Goal: Transaction & Acquisition: Book appointment/travel/reservation

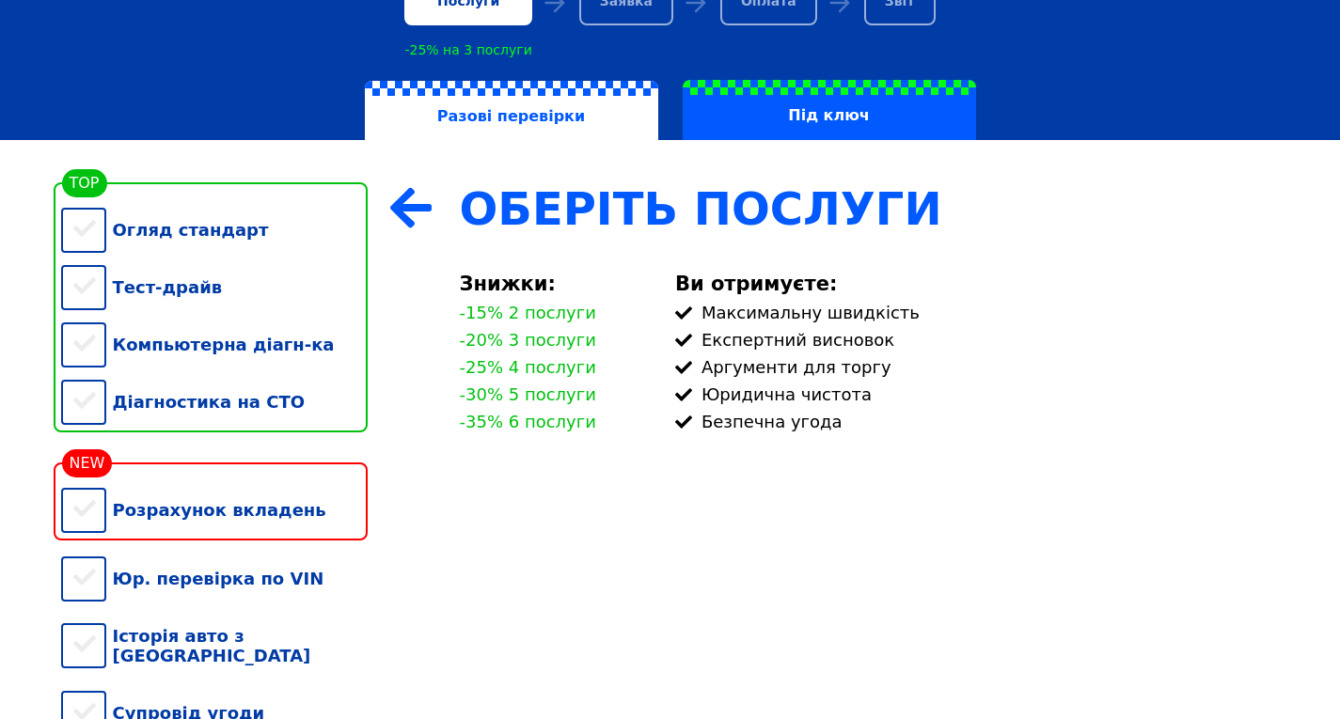
scroll to position [188, 0]
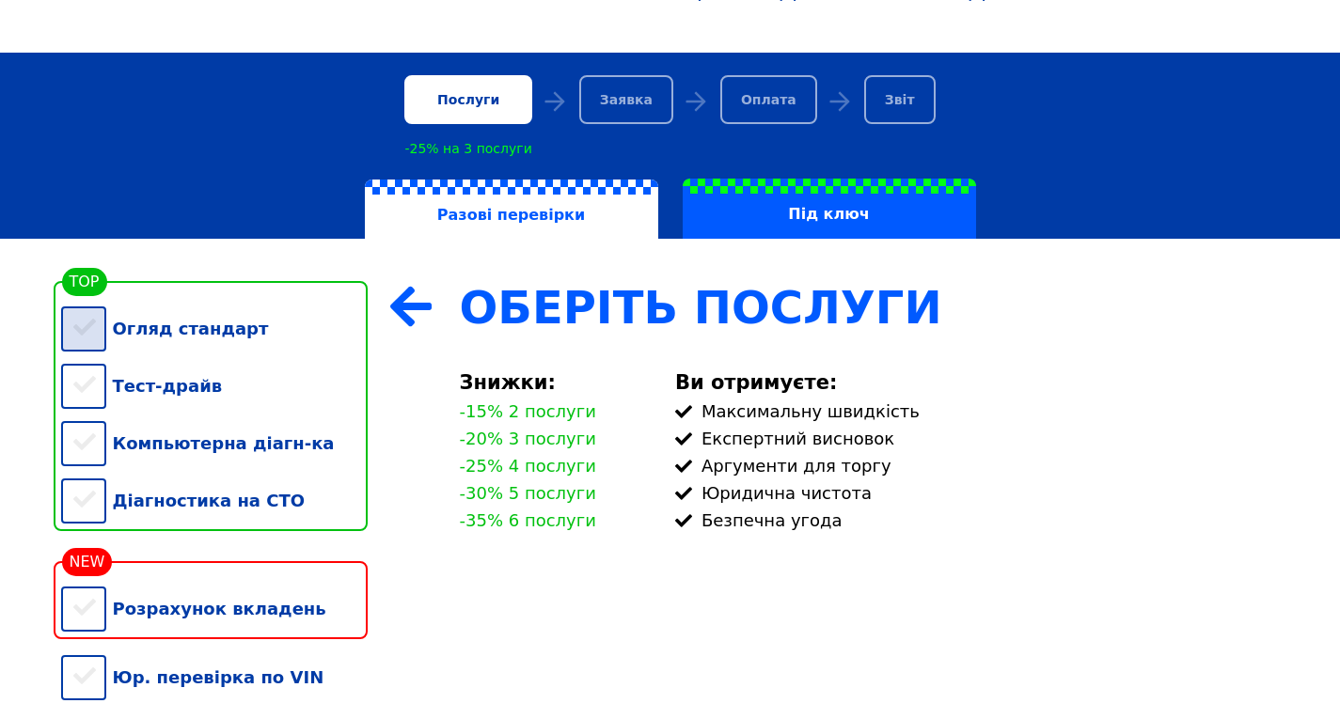
click at [86, 330] on div "Огляд стандарт" at bounding box center [214, 328] width 306 height 57
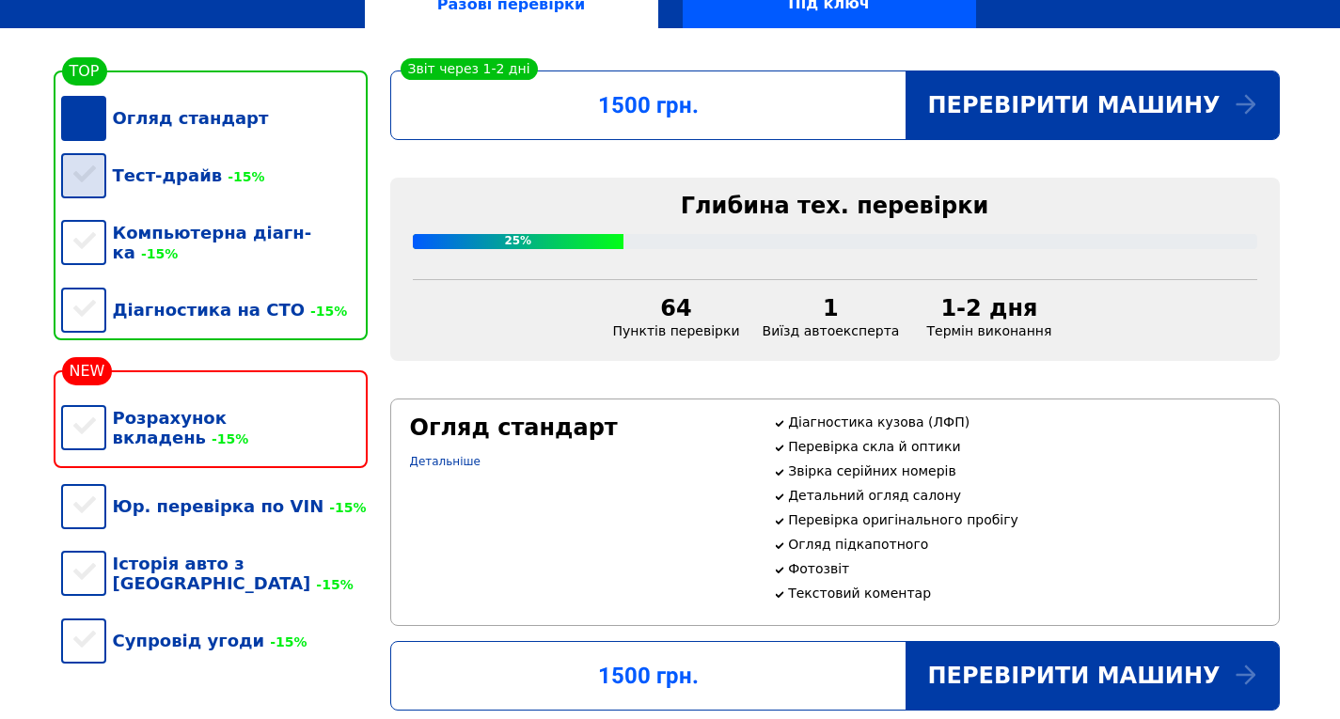
scroll to position [376, 0]
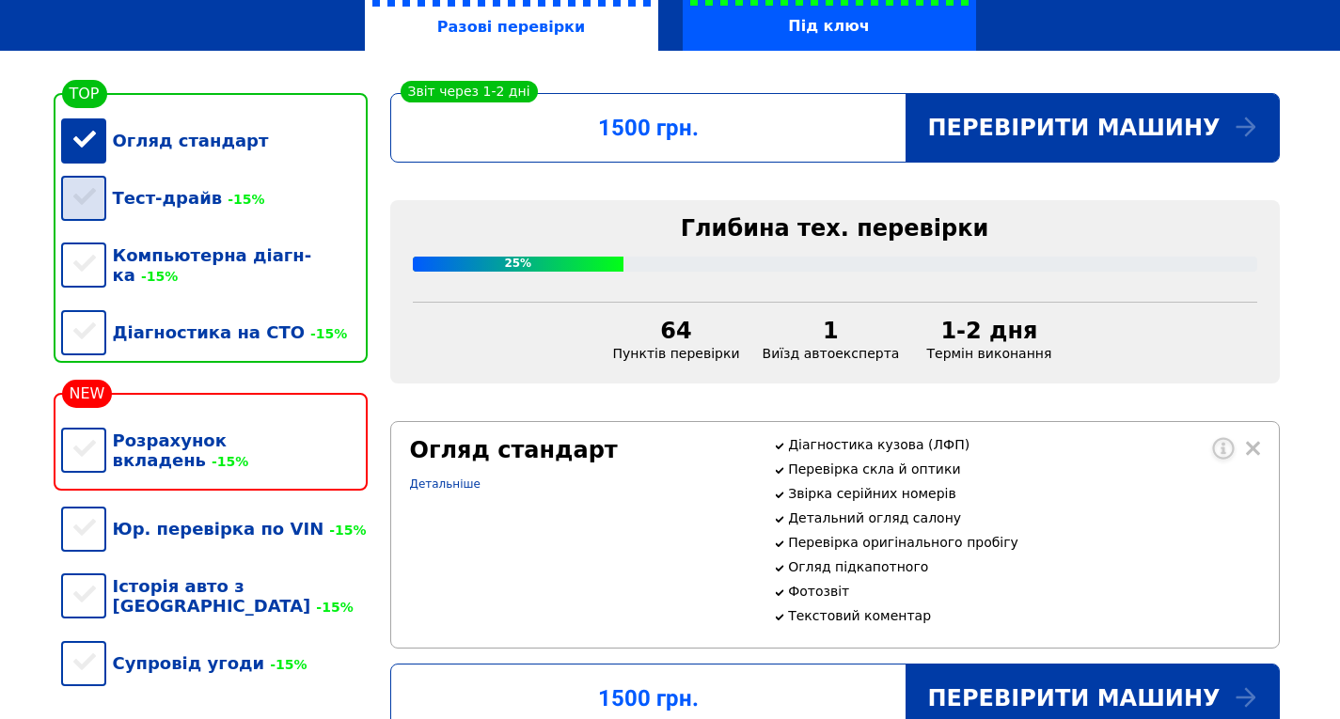
click at [86, 222] on div "Тест-драйв -15%" at bounding box center [214, 197] width 306 height 57
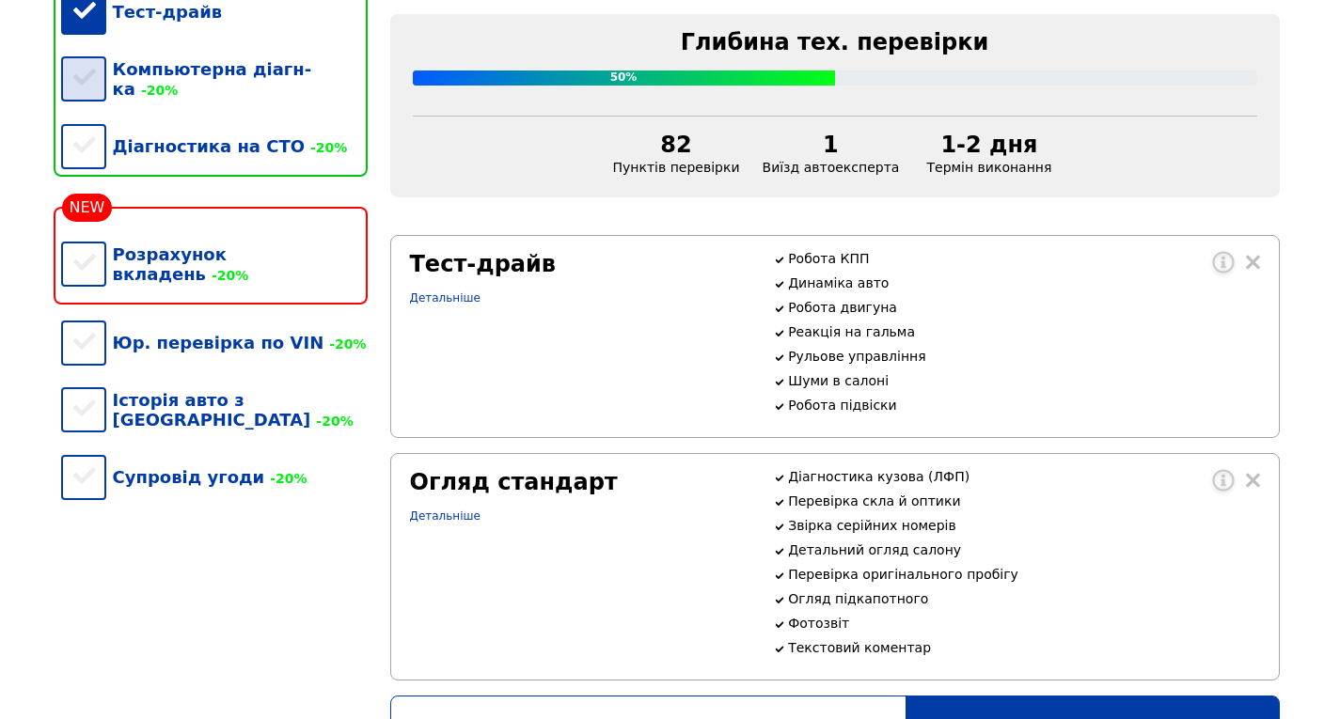
scroll to position [470, 0]
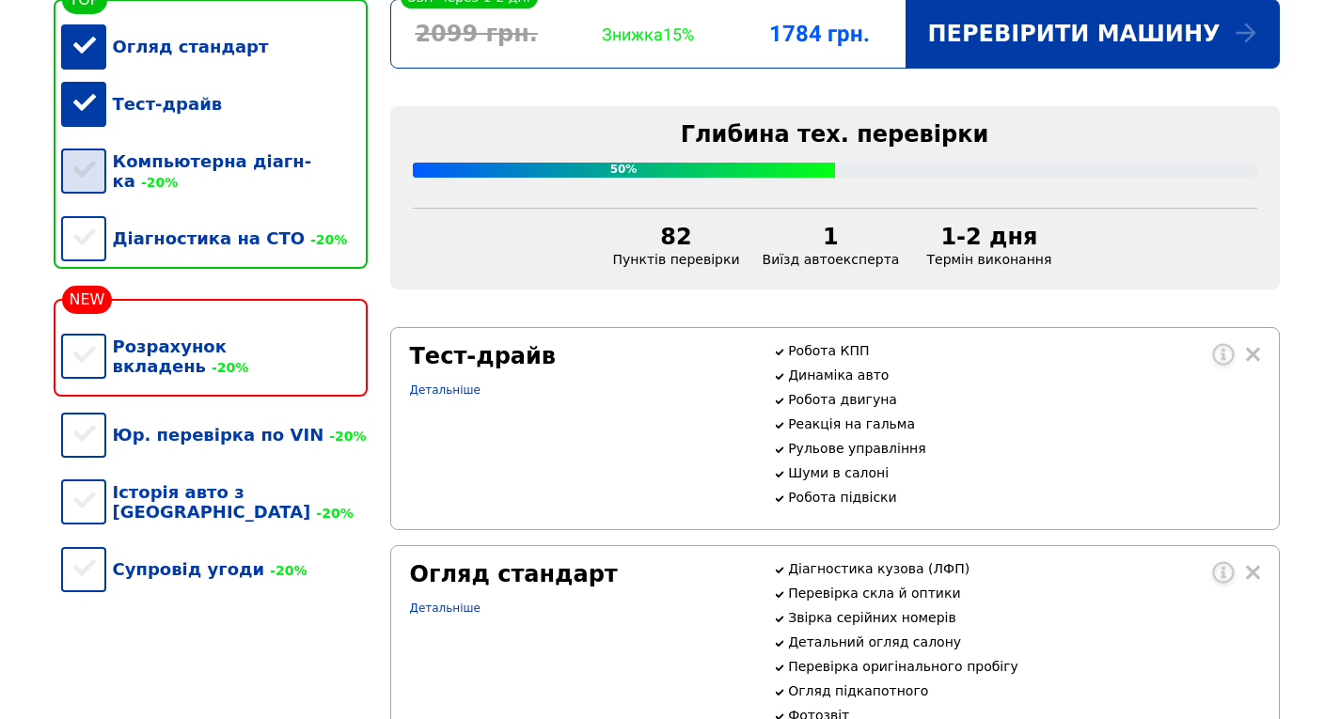
click at [78, 180] on div "Компьютерна діагн-ка -20%" at bounding box center [214, 171] width 306 height 77
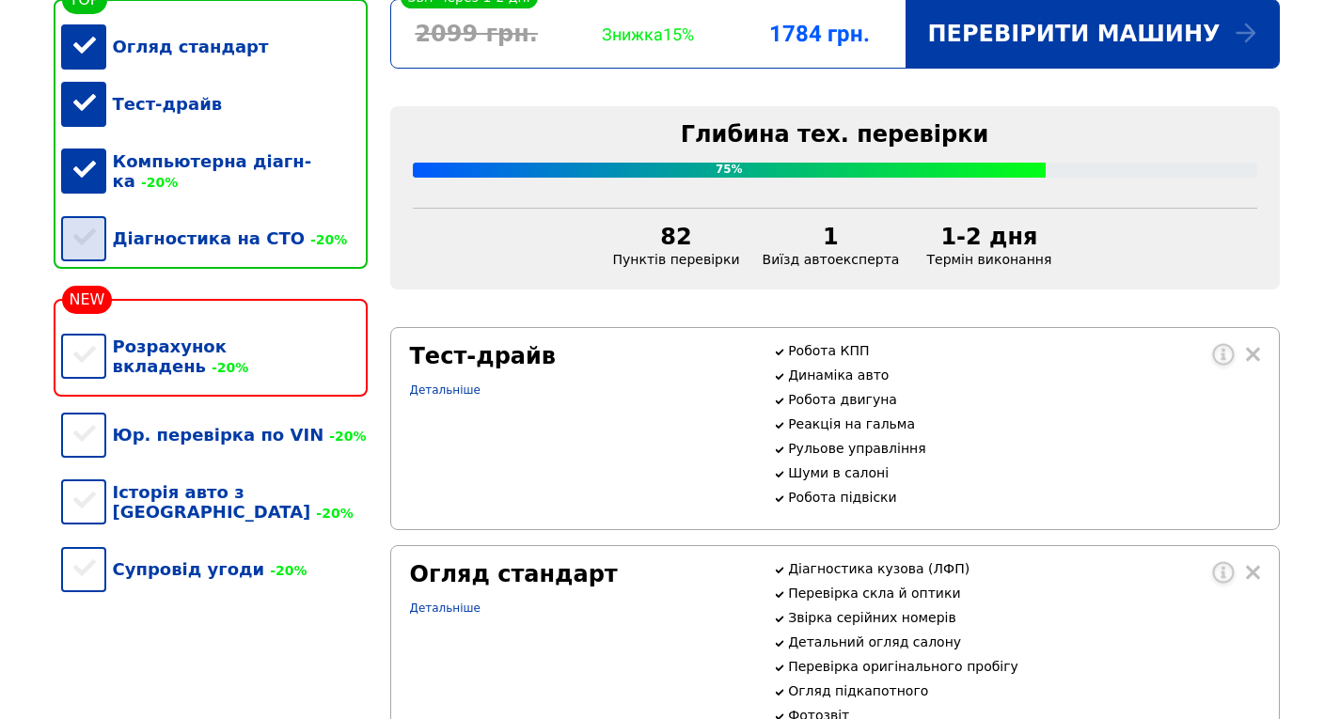
click at [70, 233] on div "Діагностика на СТО -20%" at bounding box center [214, 238] width 306 height 57
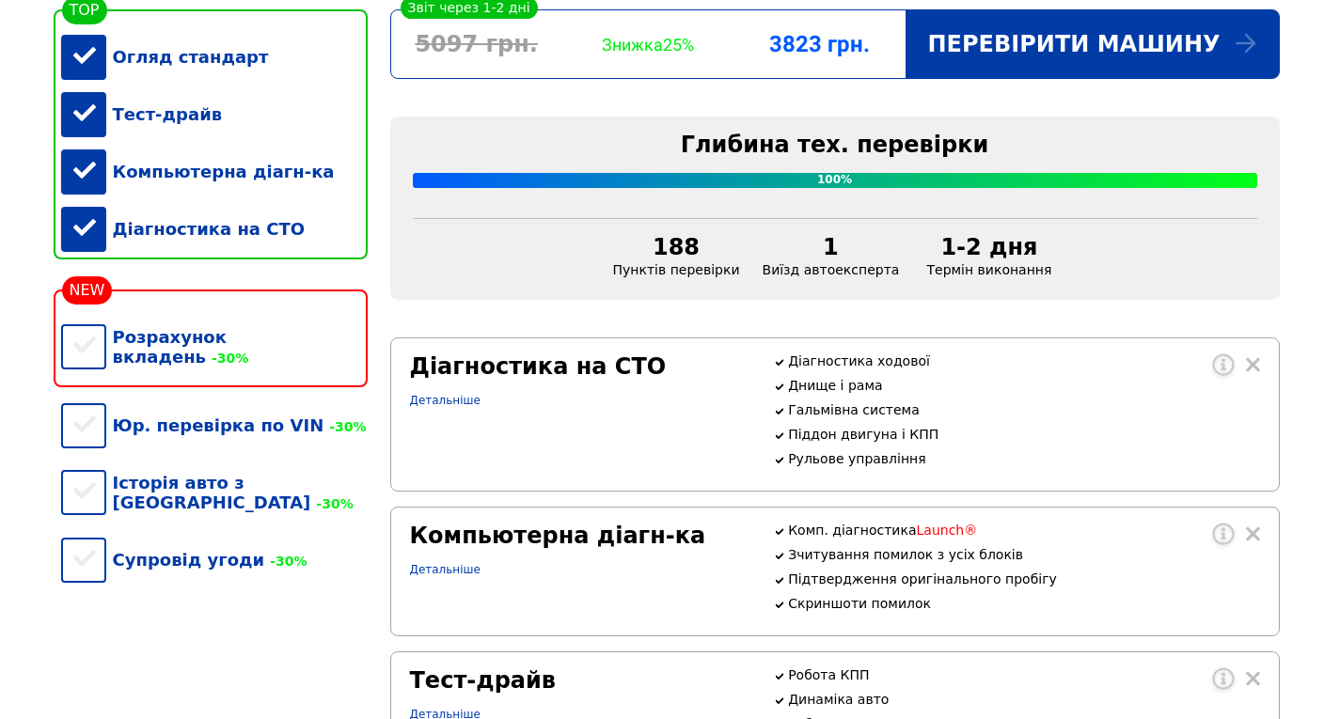
scroll to position [0, 0]
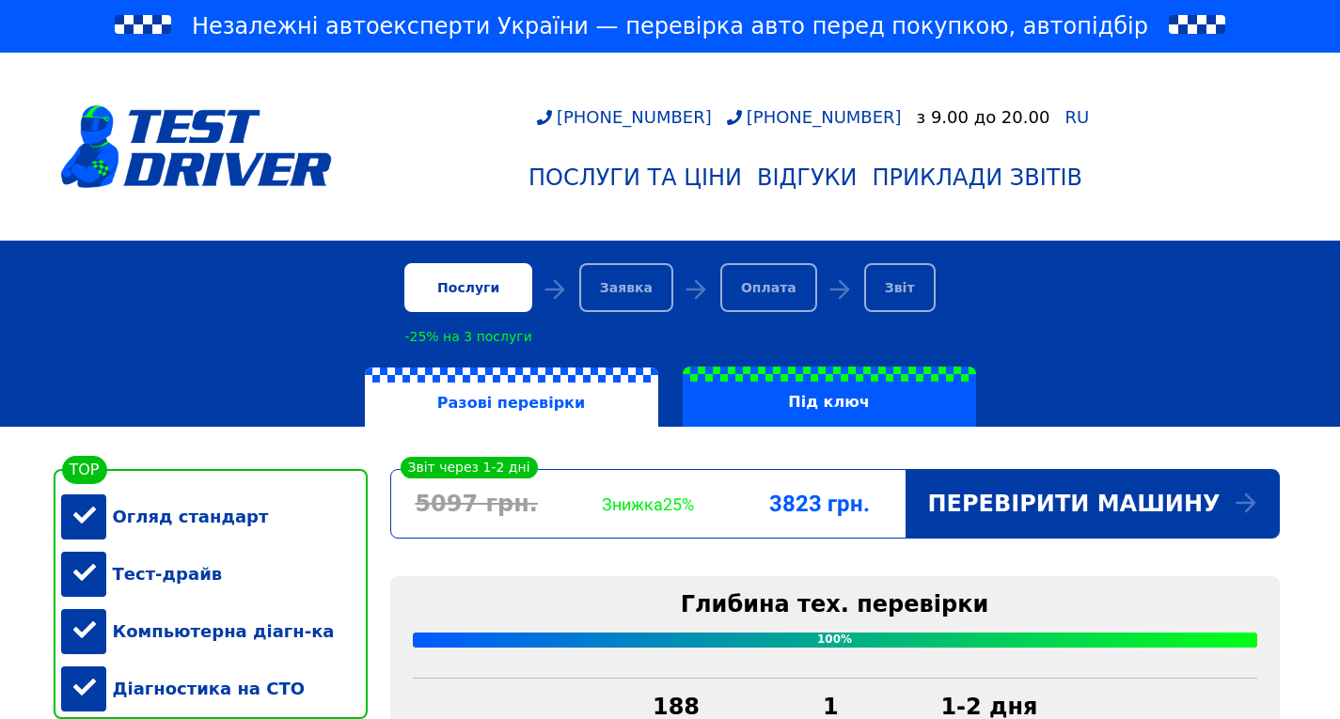
drag, startPoint x: 872, startPoint y: 399, endPoint x: 887, endPoint y: 94, distance: 305.0
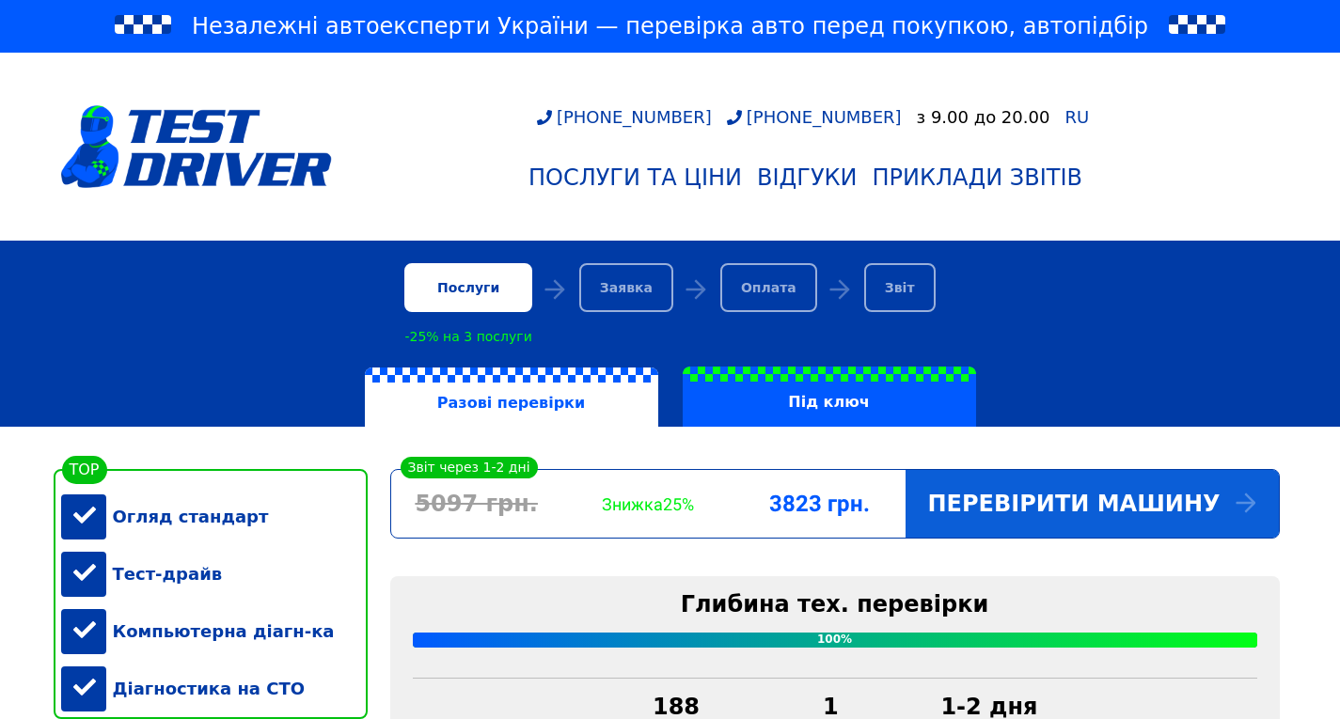
click at [1013, 515] on div "Перевірити машину" at bounding box center [1091, 504] width 373 height 68
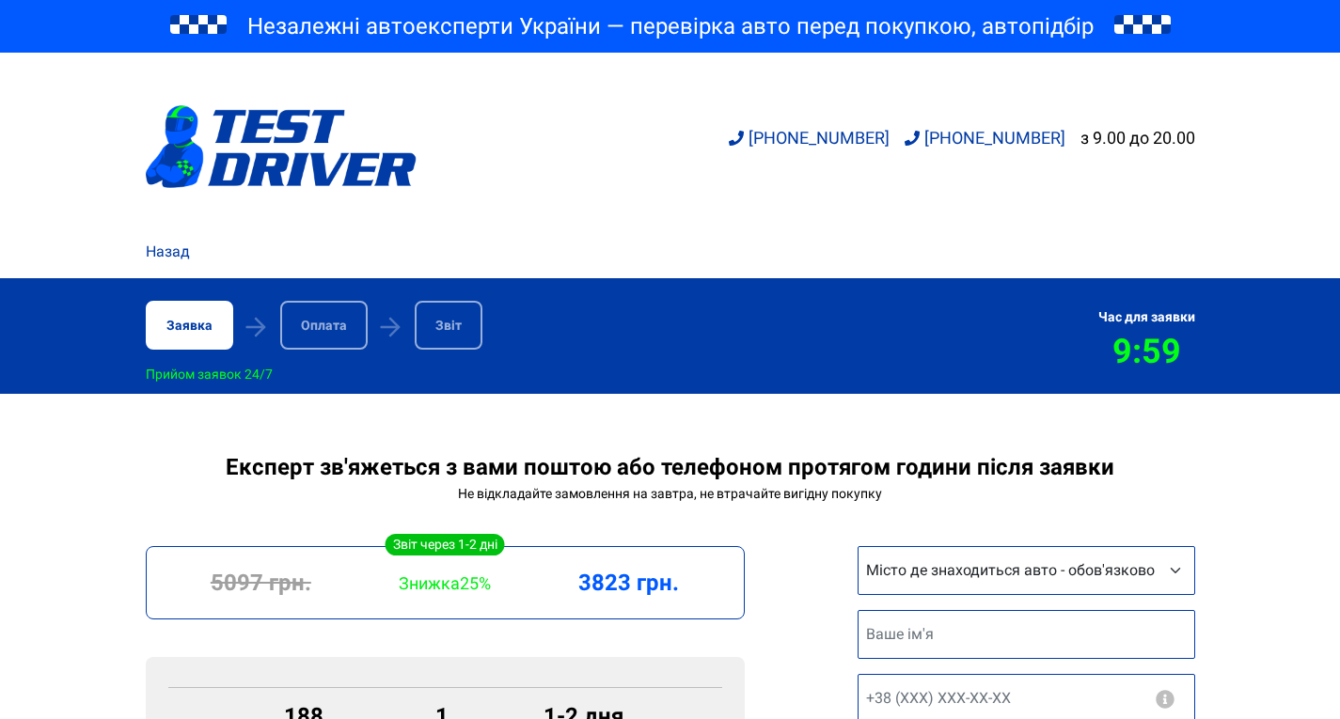
scroll to position [188, 0]
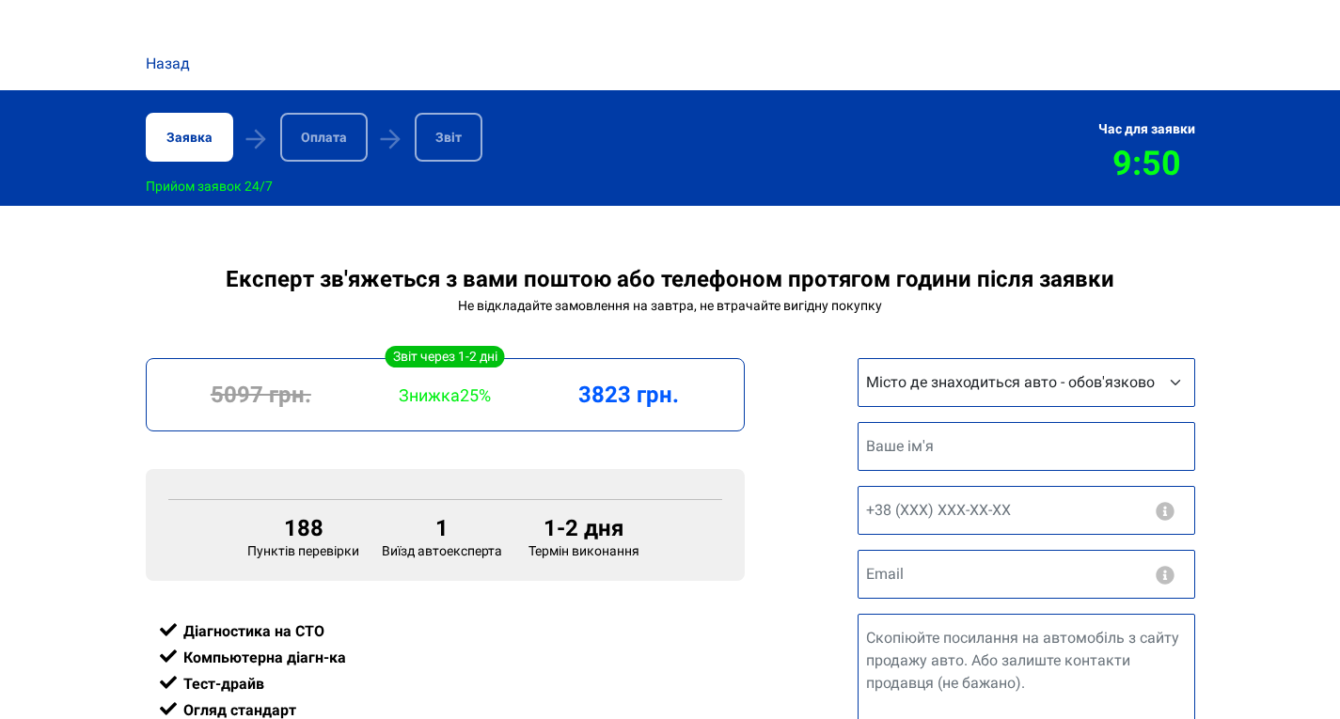
select select "Інше місто"
click at [857, 362] on select "Місто де знаходиться авто - обов'язково Інше місто Київ Запоріжжя Львів Вінниця…" at bounding box center [1026, 382] width 338 height 49
click at [936, 392] on select "Місто де знаходиться авто - обов'язково Інше місто Київ Запоріжжя Львів Вінниця…" at bounding box center [1026, 382] width 338 height 49
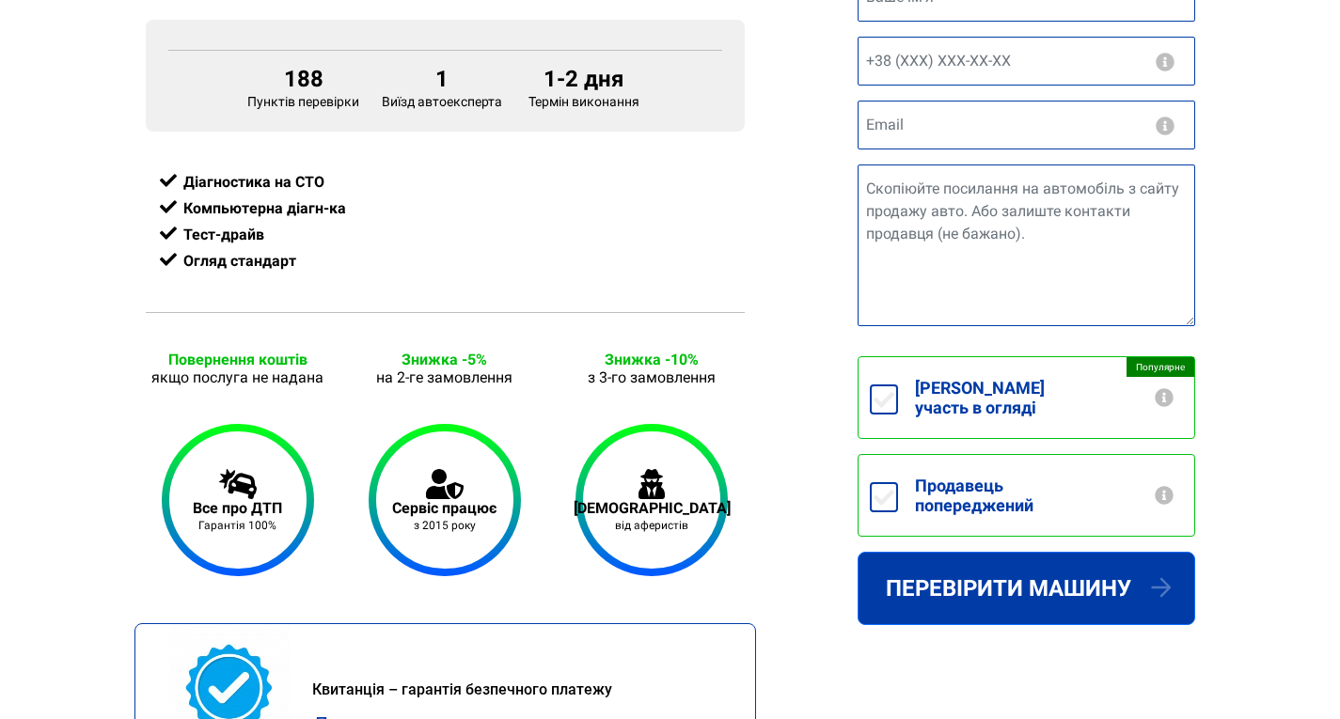
scroll to position [658, 0]
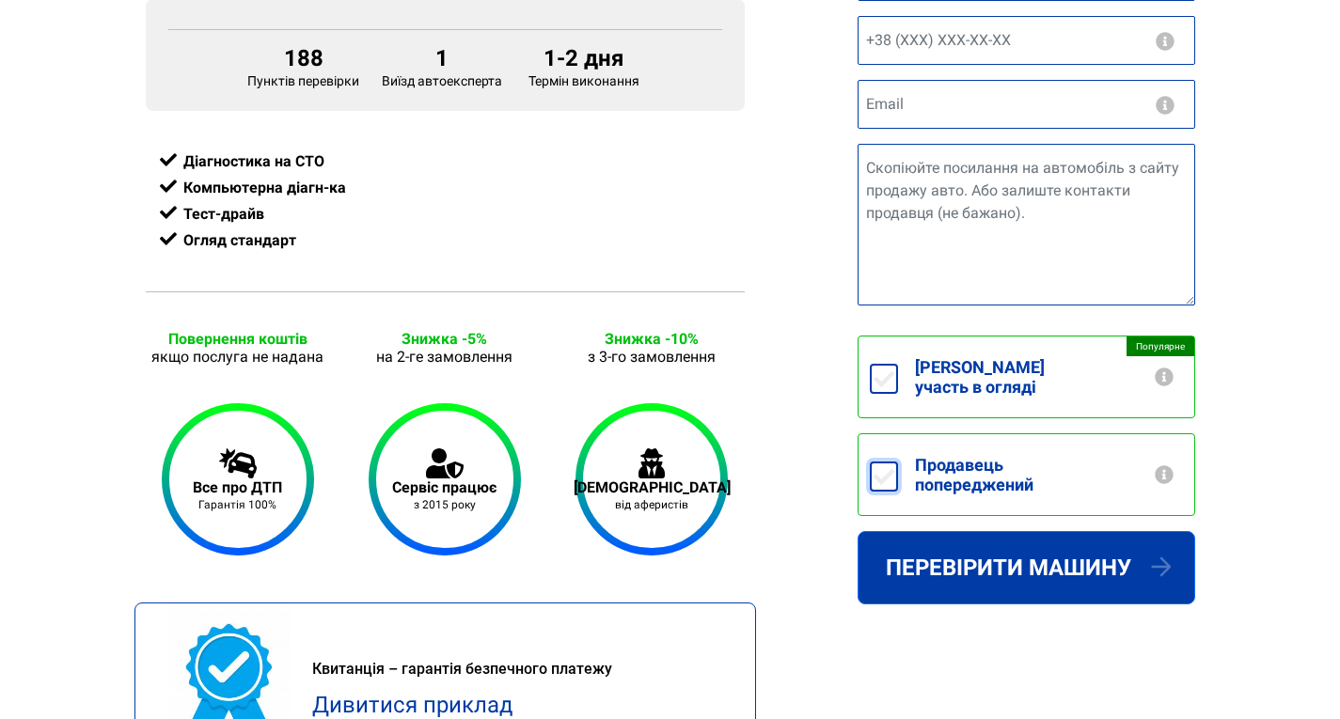
click at [881, 471] on input "Продавець попереджений" at bounding box center [884, 477] width 28 height 30
checkbox input "true"
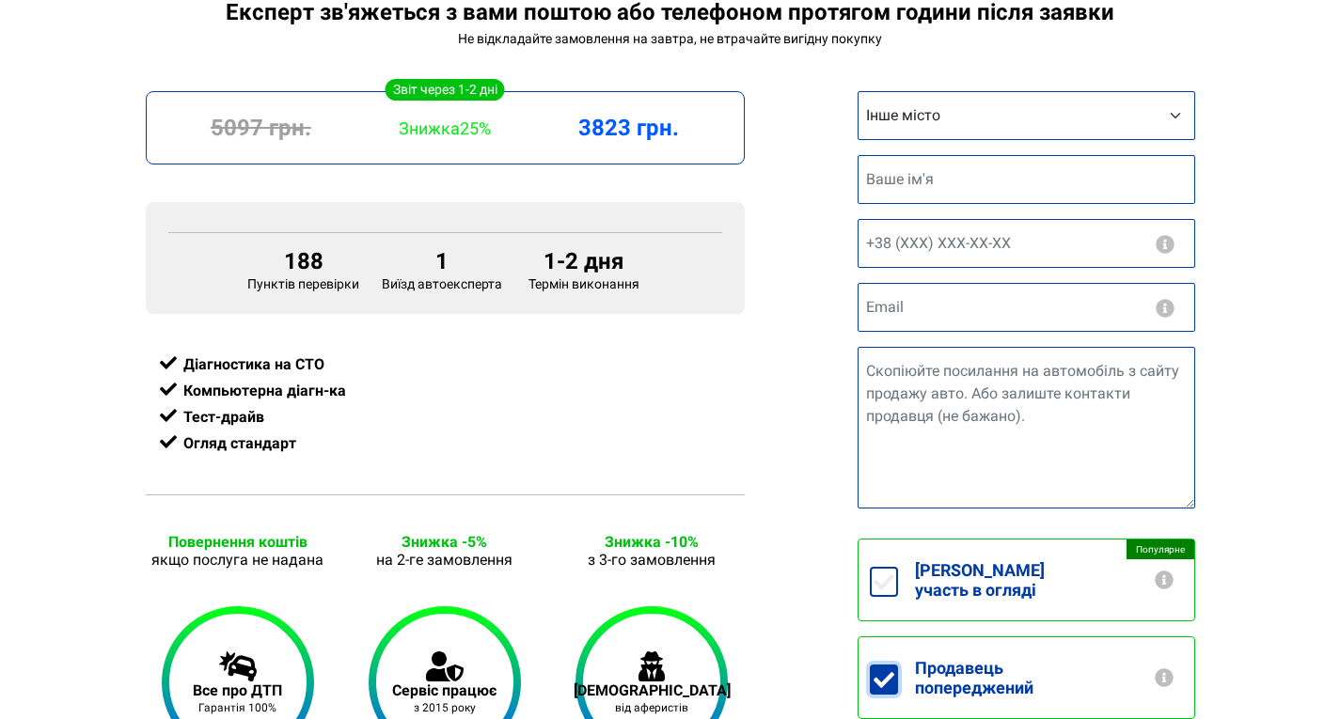
scroll to position [366, 0]
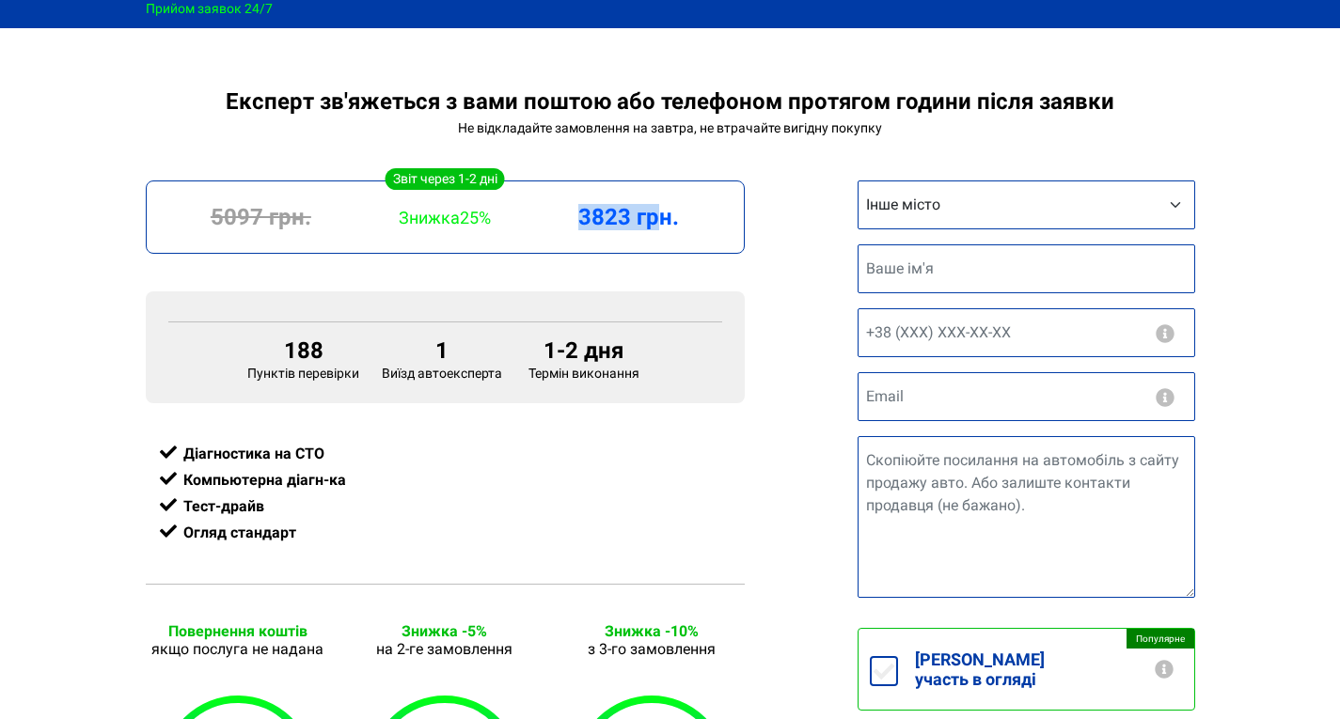
drag, startPoint x: 583, startPoint y: 218, endPoint x: 650, endPoint y: 213, distance: 66.9
click at [650, 213] on div "3823 грн." at bounding box center [629, 217] width 184 height 26
click at [657, 220] on div "3823 грн." at bounding box center [629, 217] width 184 height 26
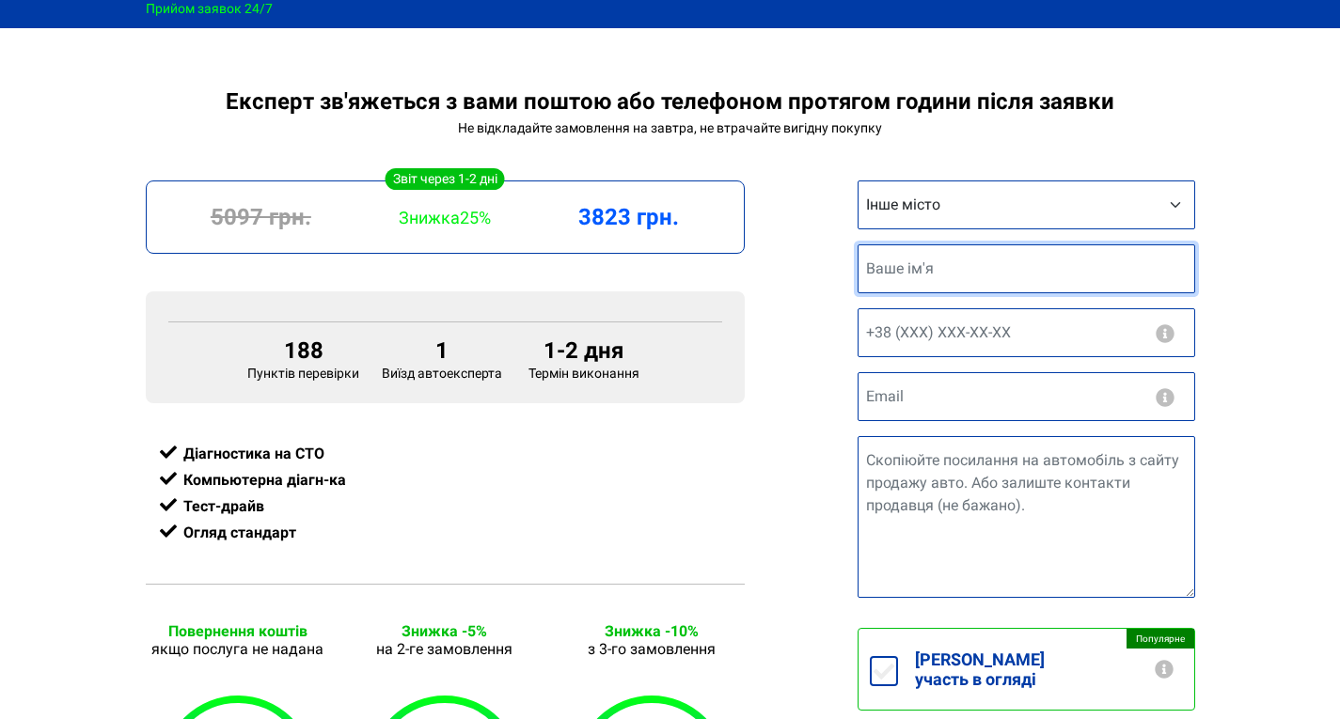
click at [973, 263] on input "text" at bounding box center [1026, 268] width 338 height 49
click at [743, 411] on div "1-2 дня Термін виконання 5097 грн. Знижка 25% 3823 грн. 188 Пунктів перевірки 1…" at bounding box center [444, 654] width 621 height 946
click at [896, 251] on input "text" at bounding box center [1026, 268] width 338 height 49
type input "Е"
type input "[PERSON_NAME]"
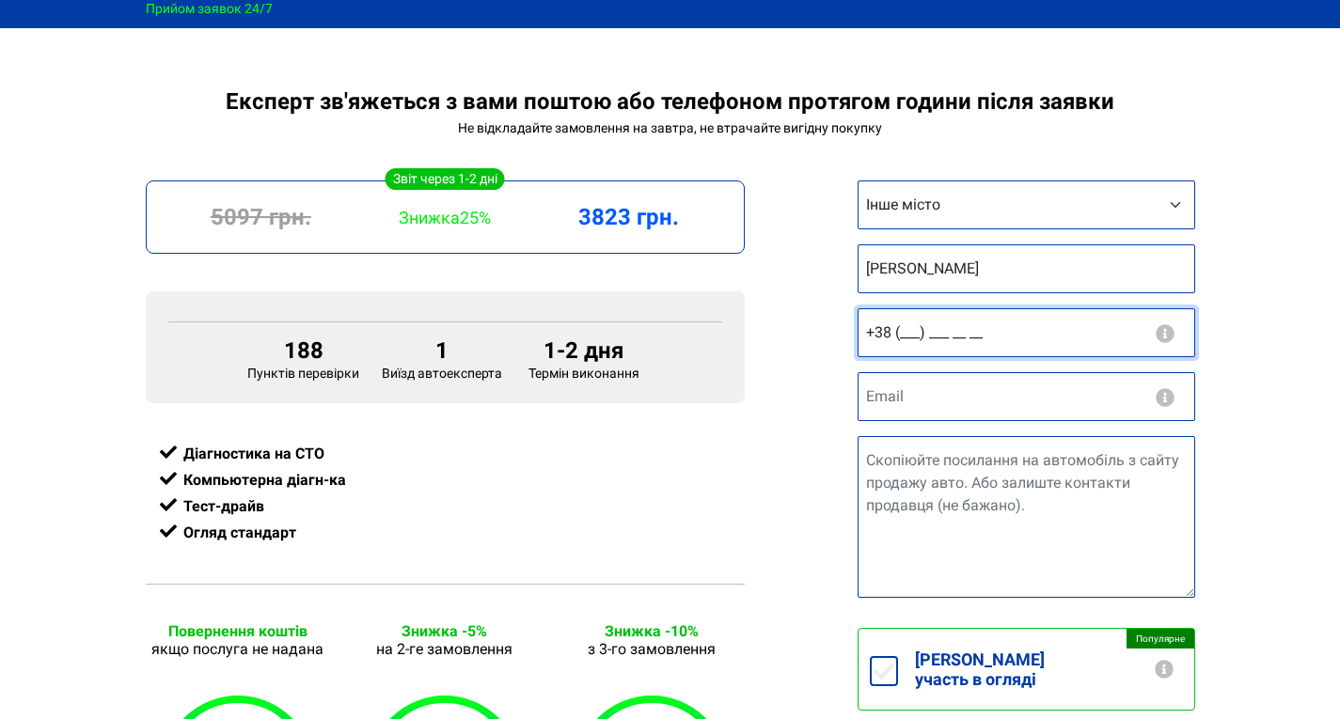
click at [936, 337] on input "+38 (___) ___ __ __" at bounding box center [1026, 332] width 338 height 49
click at [905, 338] on input "+38 (___) ___ __ __" at bounding box center [1026, 332] width 338 height 49
click at [899, 336] on input "+38 (___) ___ __ __" at bounding box center [1026, 332] width 338 height 49
type input "[PHONE_NUMBER]"
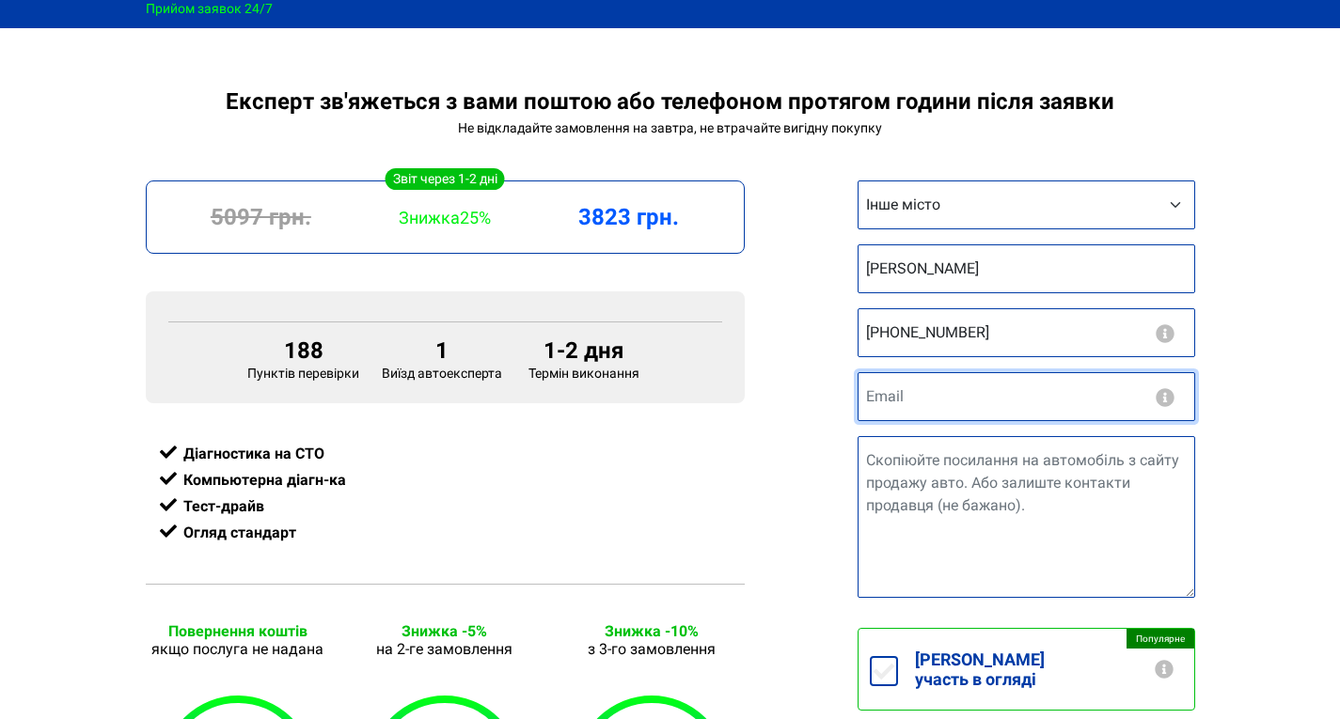
click at [932, 382] on input "email" at bounding box center [1026, 396] width 338 height 49
type input "[EMAIL_ADDRESS][DOMAIN_NAME]"
type input "[PHONE_NUMBER]"
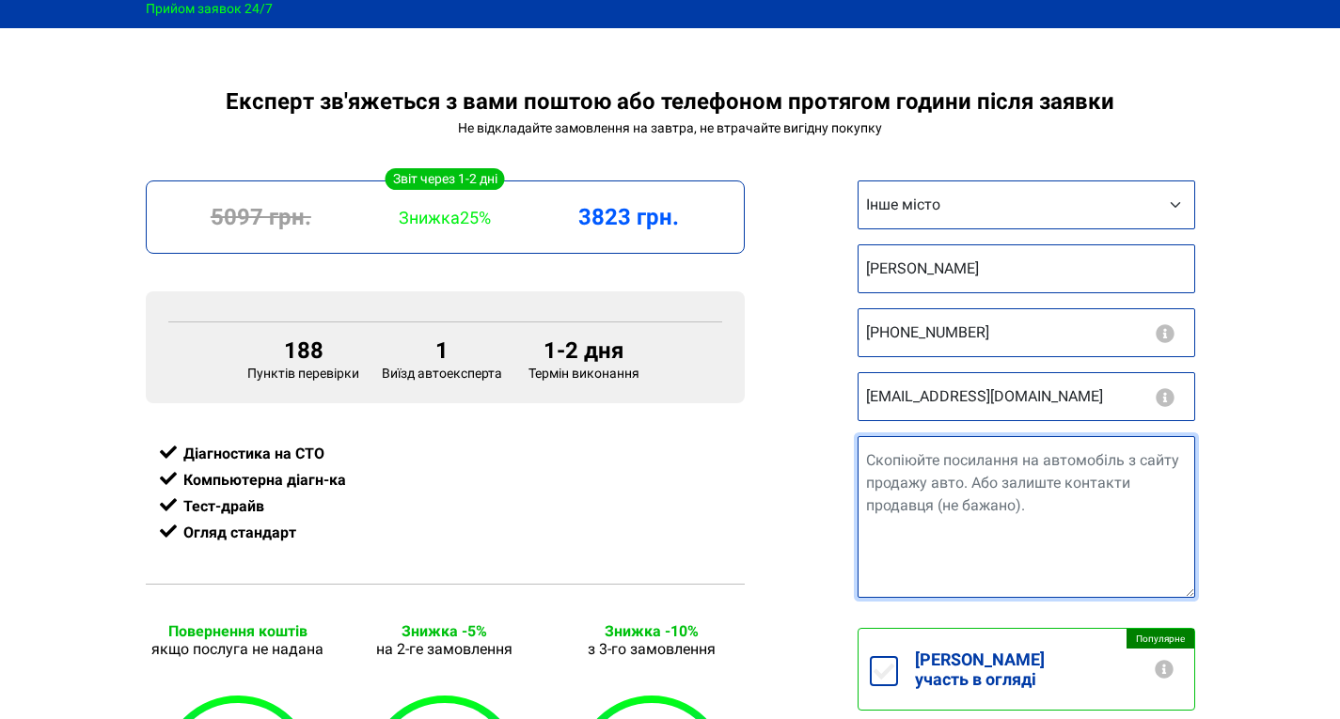
click at [939, 490] on textarea "Посилання на авто" at bounding box center [1026, 517] width 338 height 162
paste textarea "https://auto.ria.com/uk/auto_jeep_compass_38827994.html?utm_source=ios&utm_medi…"
drag, startPoint x: 1005, startPoint y: 577, endPoint x: 949, endPoint y: 485, distance: 108.0
click at [949, 485] on textarea "https://auto.ria.com/uk/auto_jeep_compass_38827994.html?utm_source=ios&utm_medi…" at bounding box center [1026, 517] width 338 height 162
type textarea "[URL][DOMAIN_NAME]"
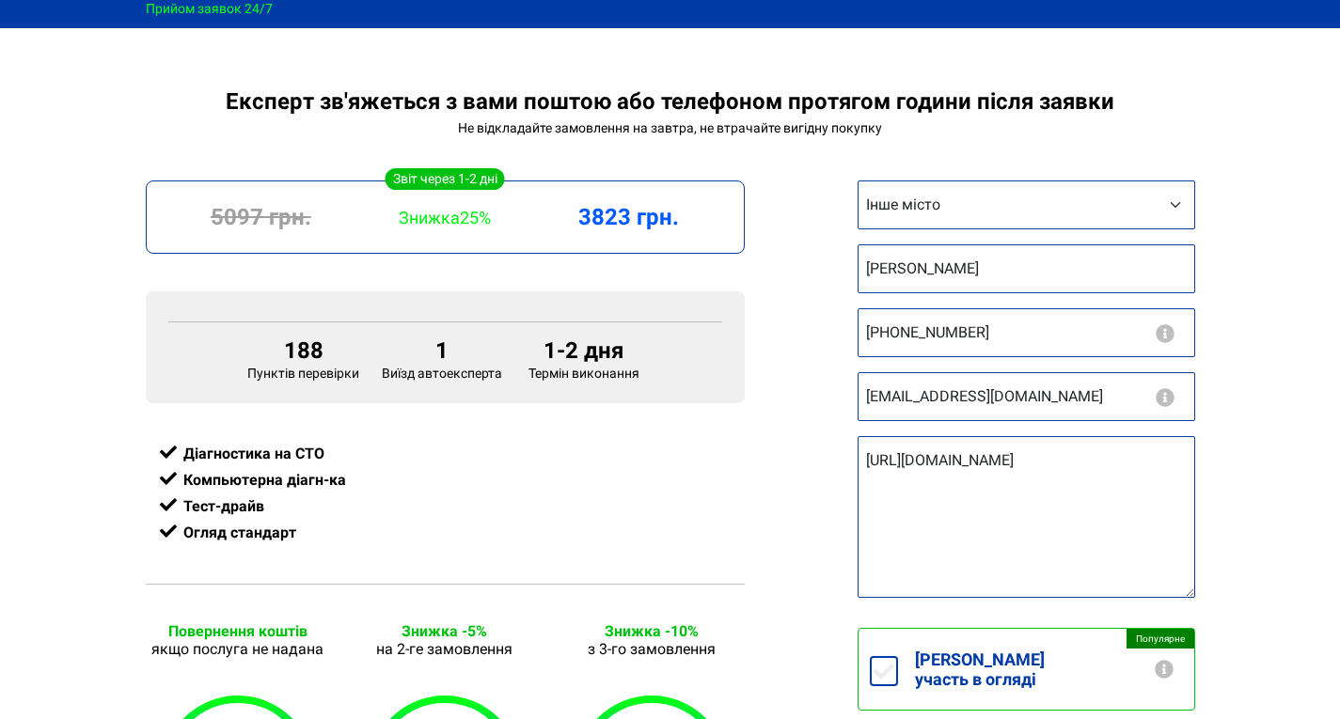
click at [781, 509] on div "1-2 дня Термін виконання 5097 грн. Знижка 25% 3823 грн. 188 Пунктів перевірки 1…" at bounding box center [670, 654] width 1072 height 946
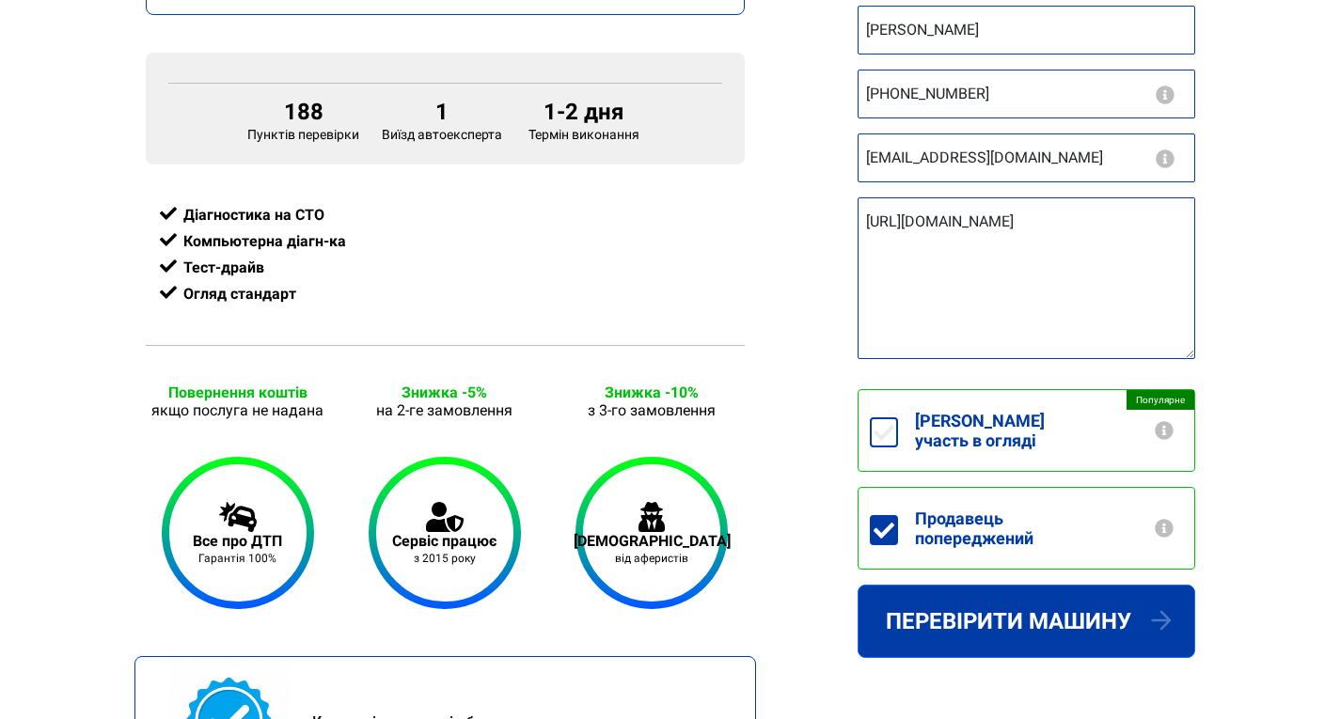
scroll to position [658, 0]
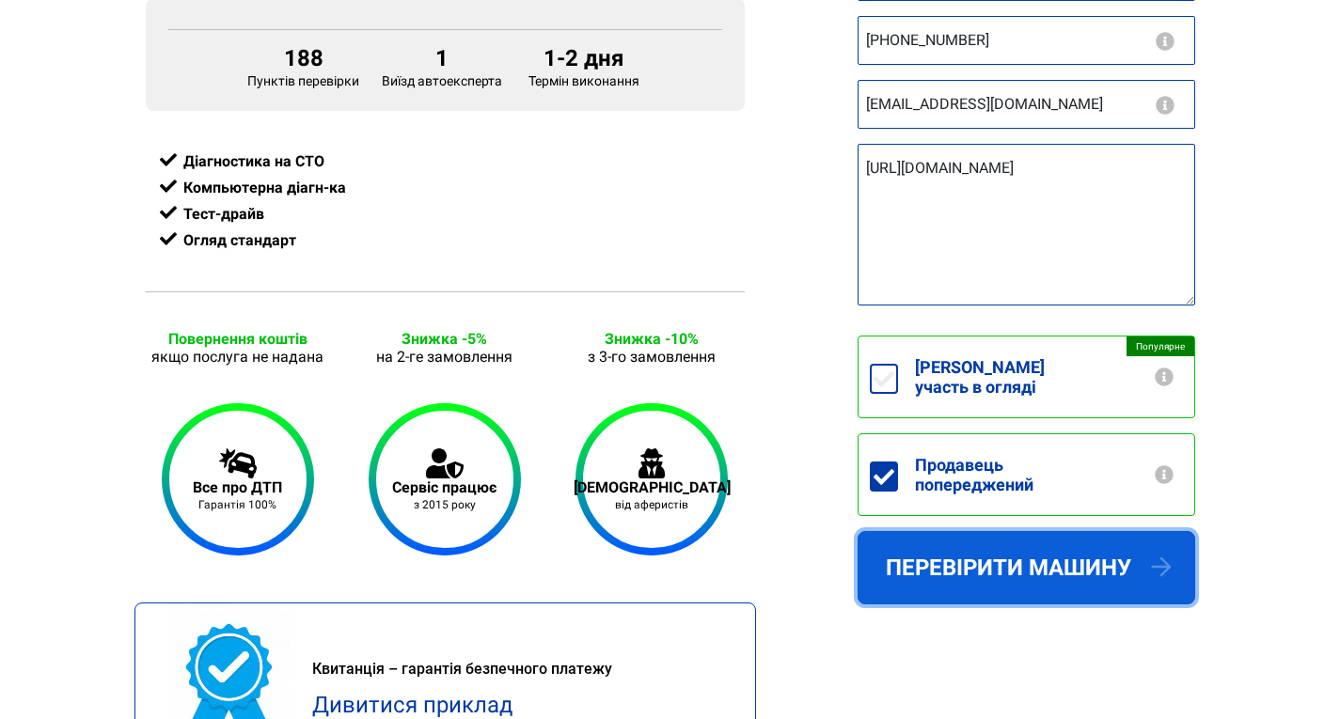
click at [918, 563] on button "Перевірити машину" at bounding box center [1026, 567] width 338 height 73
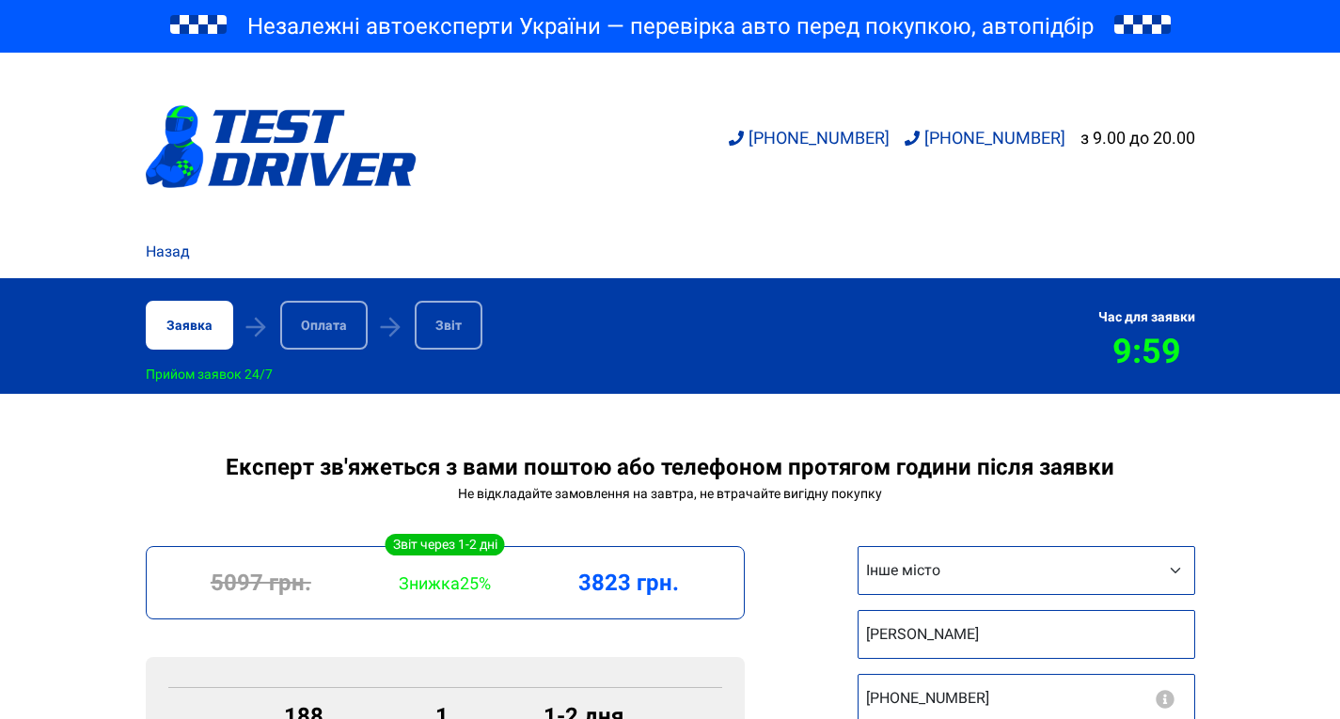
select select "Інше місто"
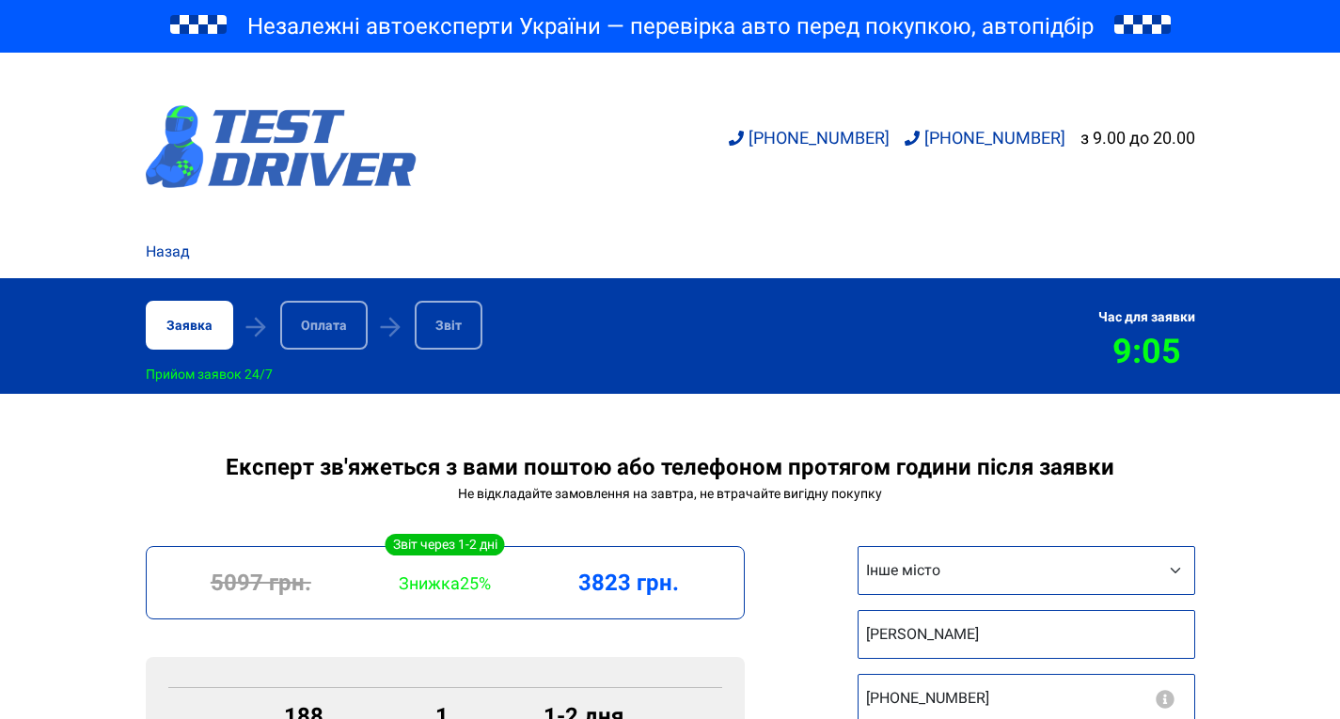
click at [194, 149] on img at bounding box center [281, 146] width 271 height 83
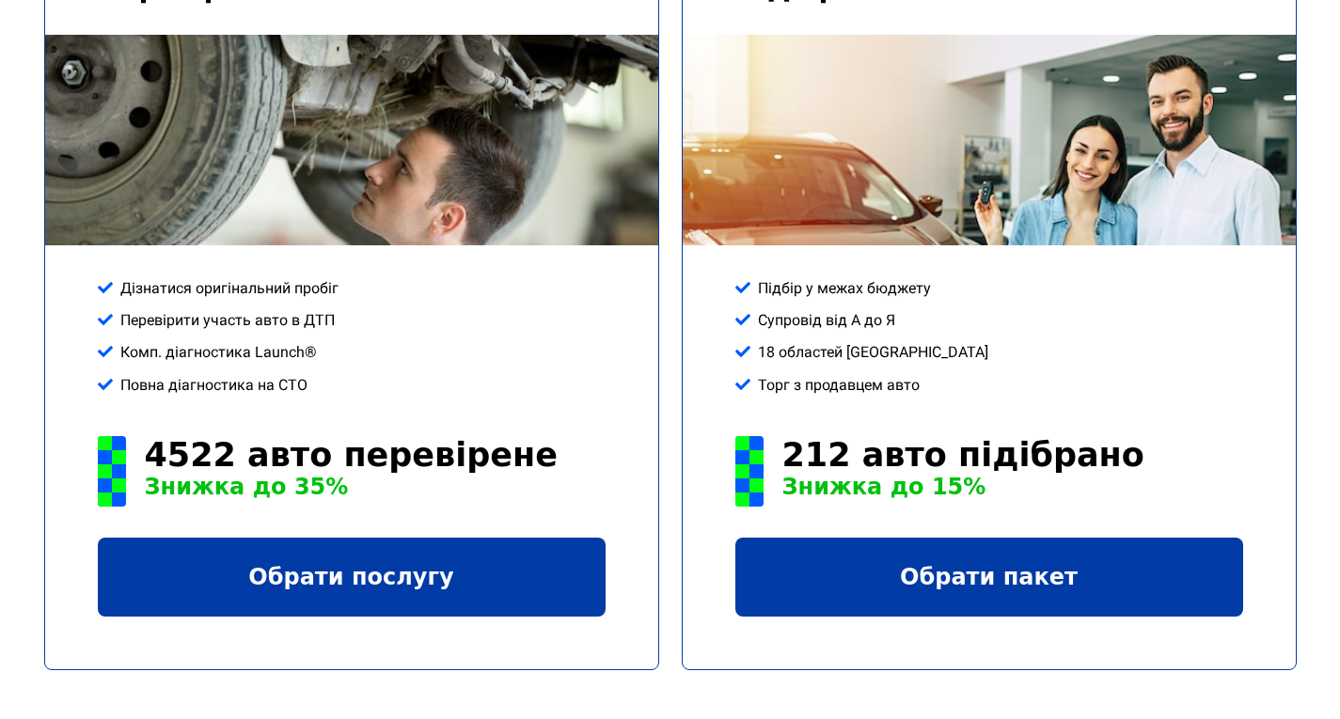
scroll to position [2726, 0]
